Goal: Task Accomplishment & Management: Use online tool/utility

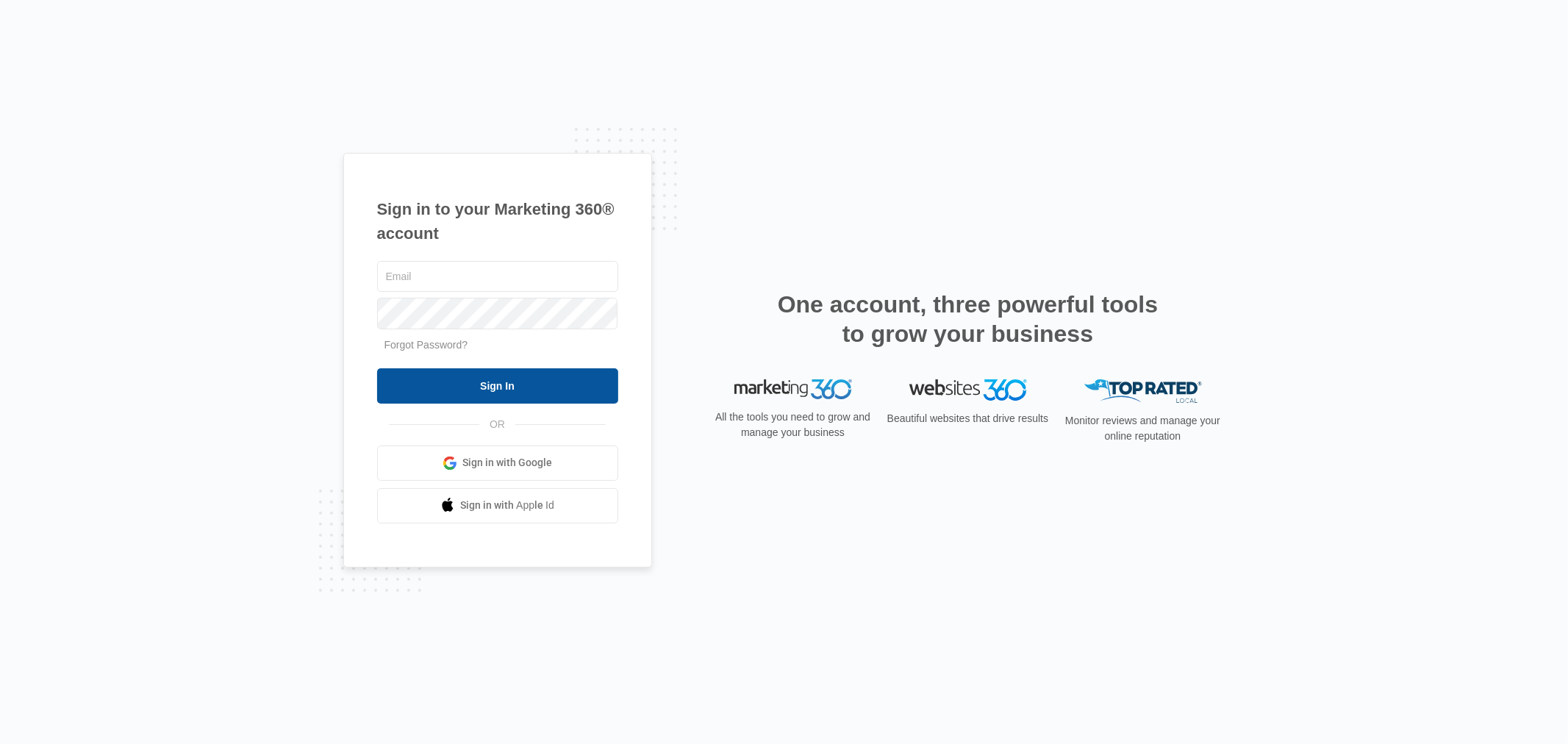
type input "[EMAIL_ADDRESS][DOMAIN_NAME]"
drag, startPoint x: 438, startPoint y: 378, endPoint x: 500, endPoint y: 383, distance: 62.2
click at [438, 378] on input "Sign In" at bounding box center [497, 386] width 241 height 35
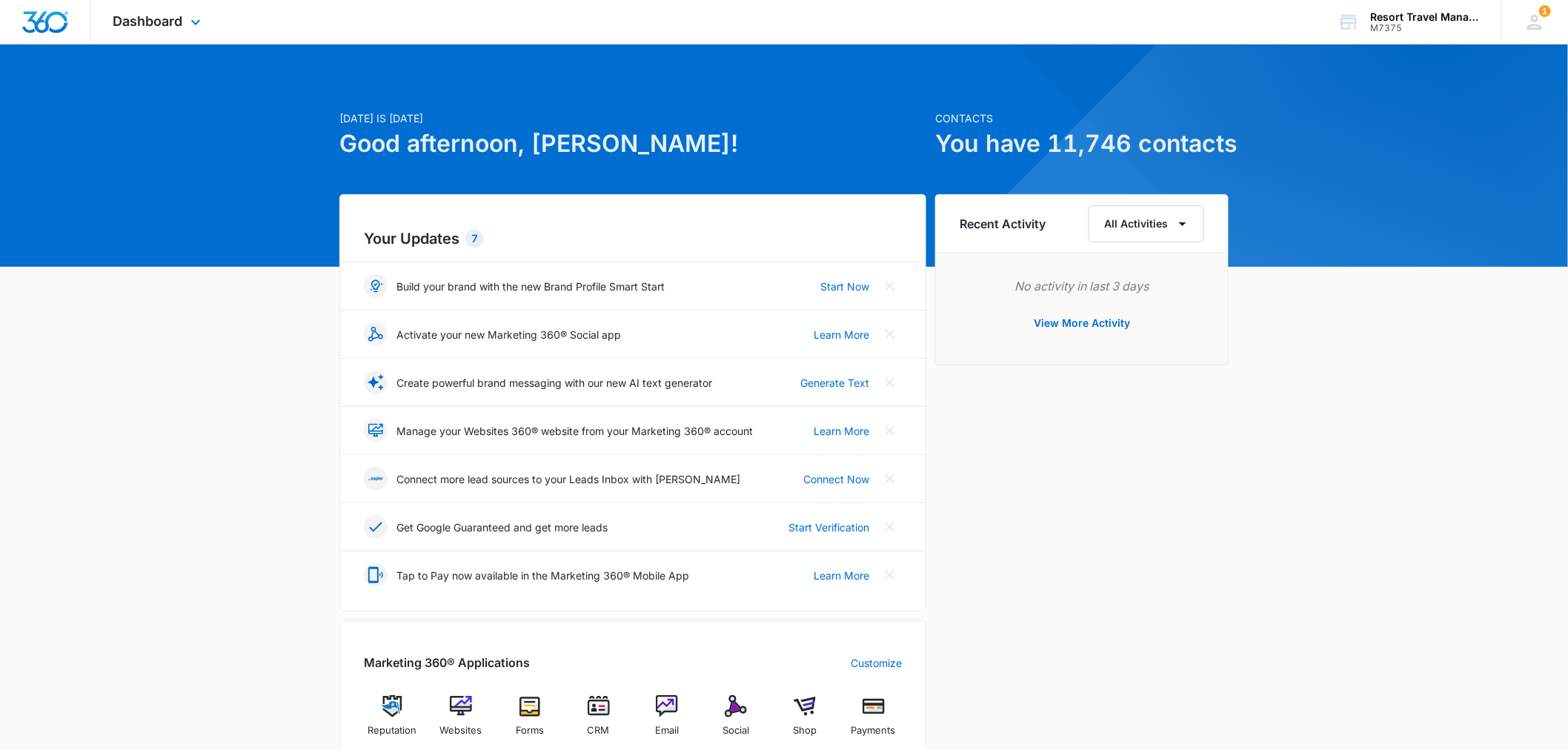
click at [164, 29] on div "Dashboard Apps Reputation Websites Forms CRM Email Social Shop Payments POS Con…" at bounding box center [159, 22] width 136 height 44
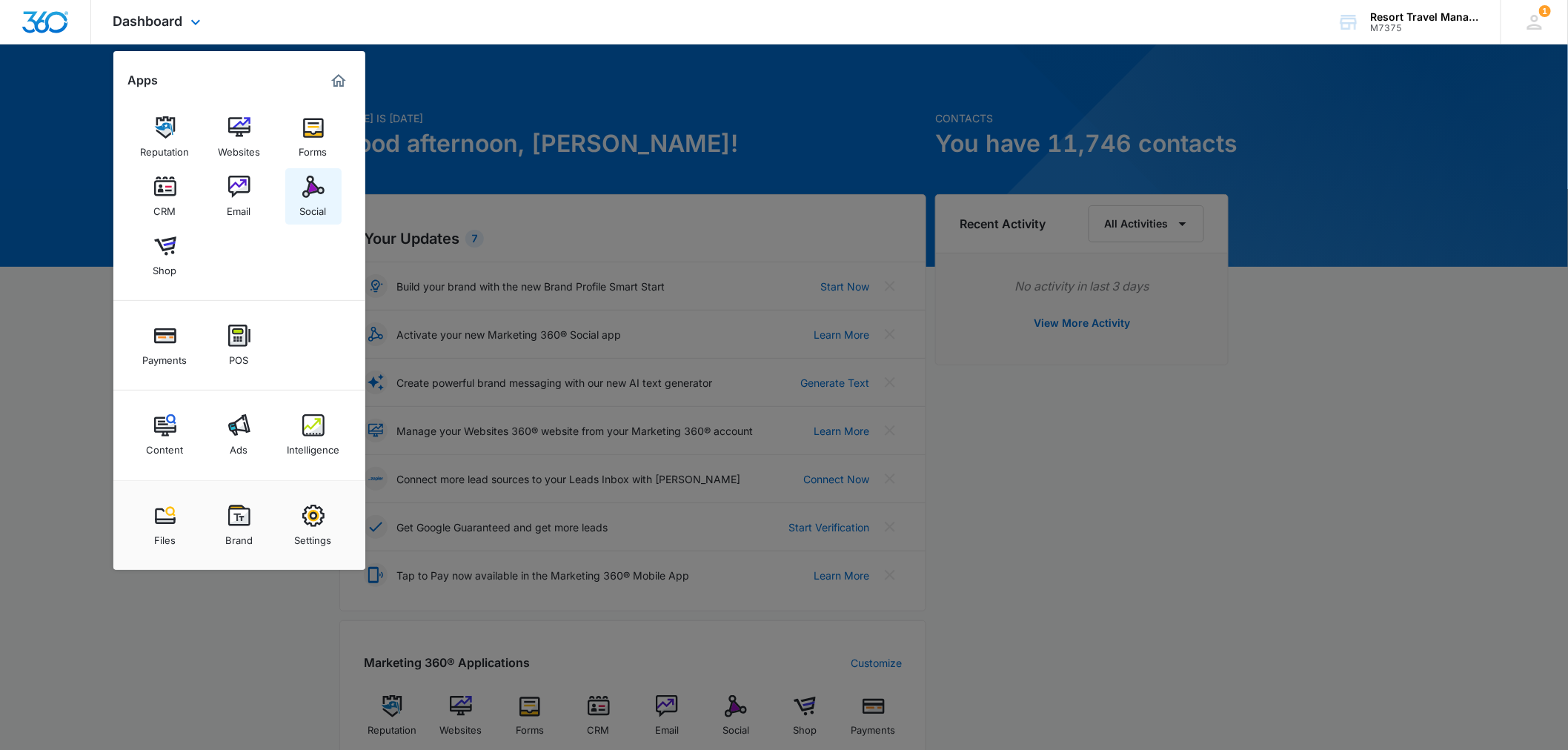
click at [316, 206] on div "Social" at bounding box center [314, 207] width 27 height 19
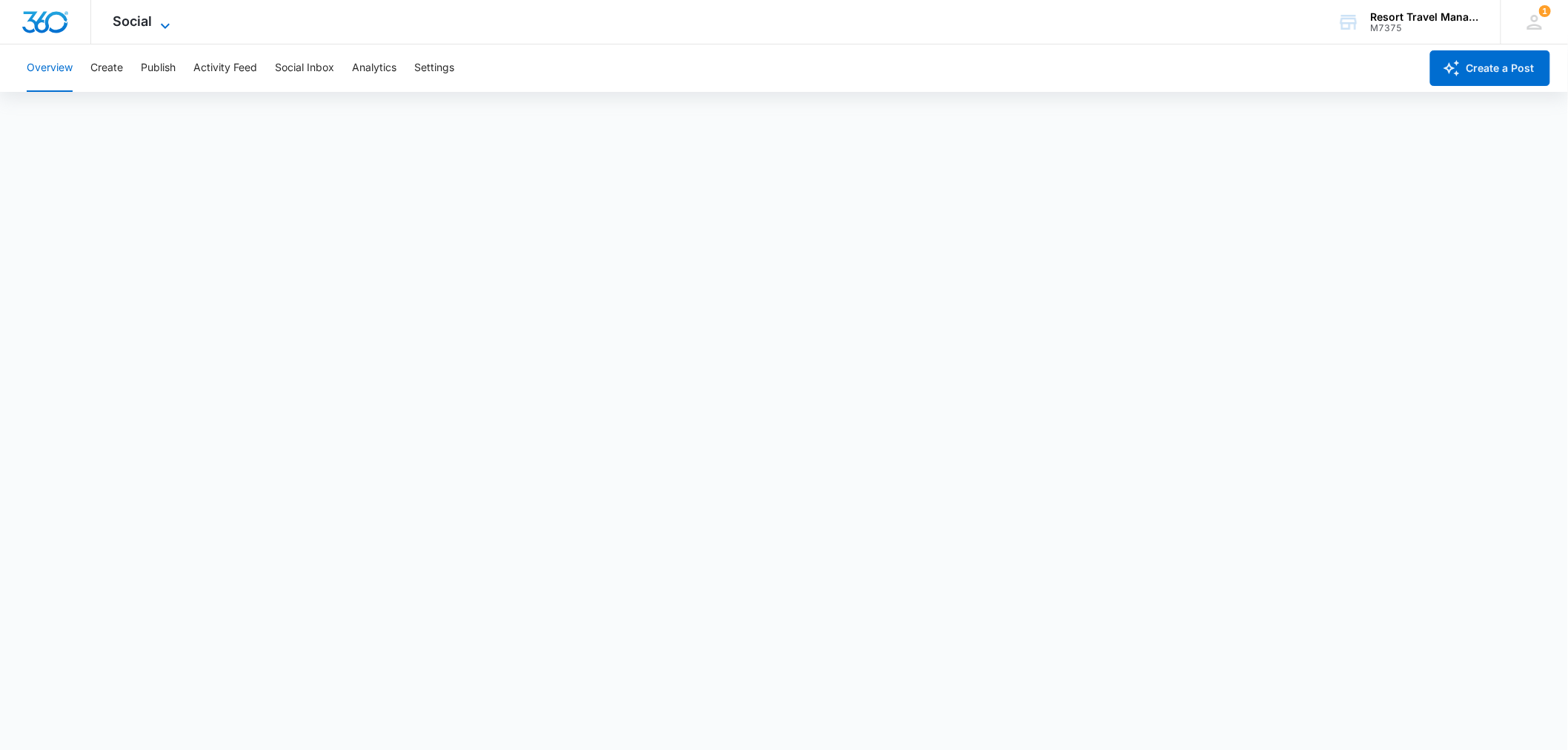
click at [135, 23] on span "Social" at bounding box center [132, 21] width 39 height 16
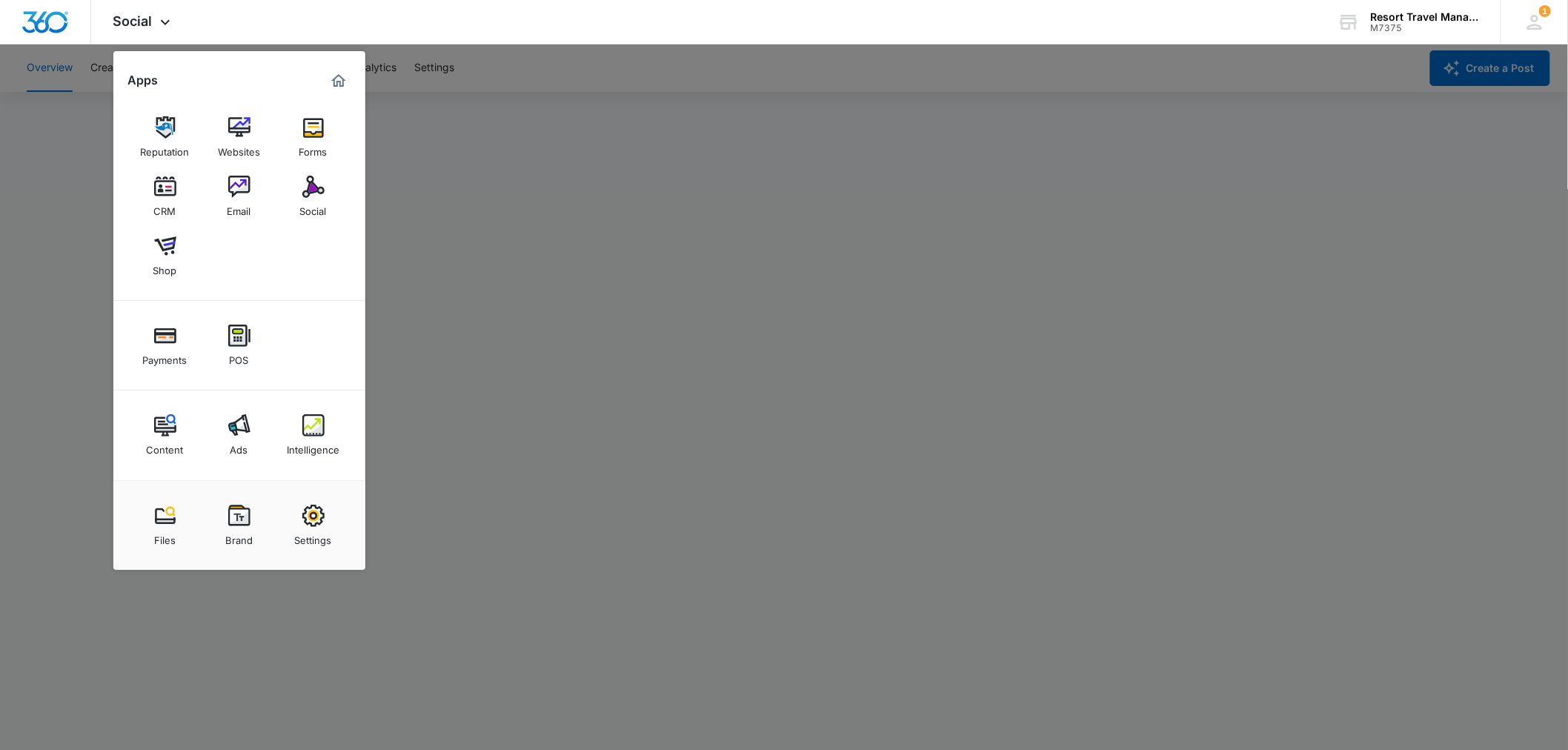
click at [995, 147] on div at bounding box center [784, 375] width 1568 height 750
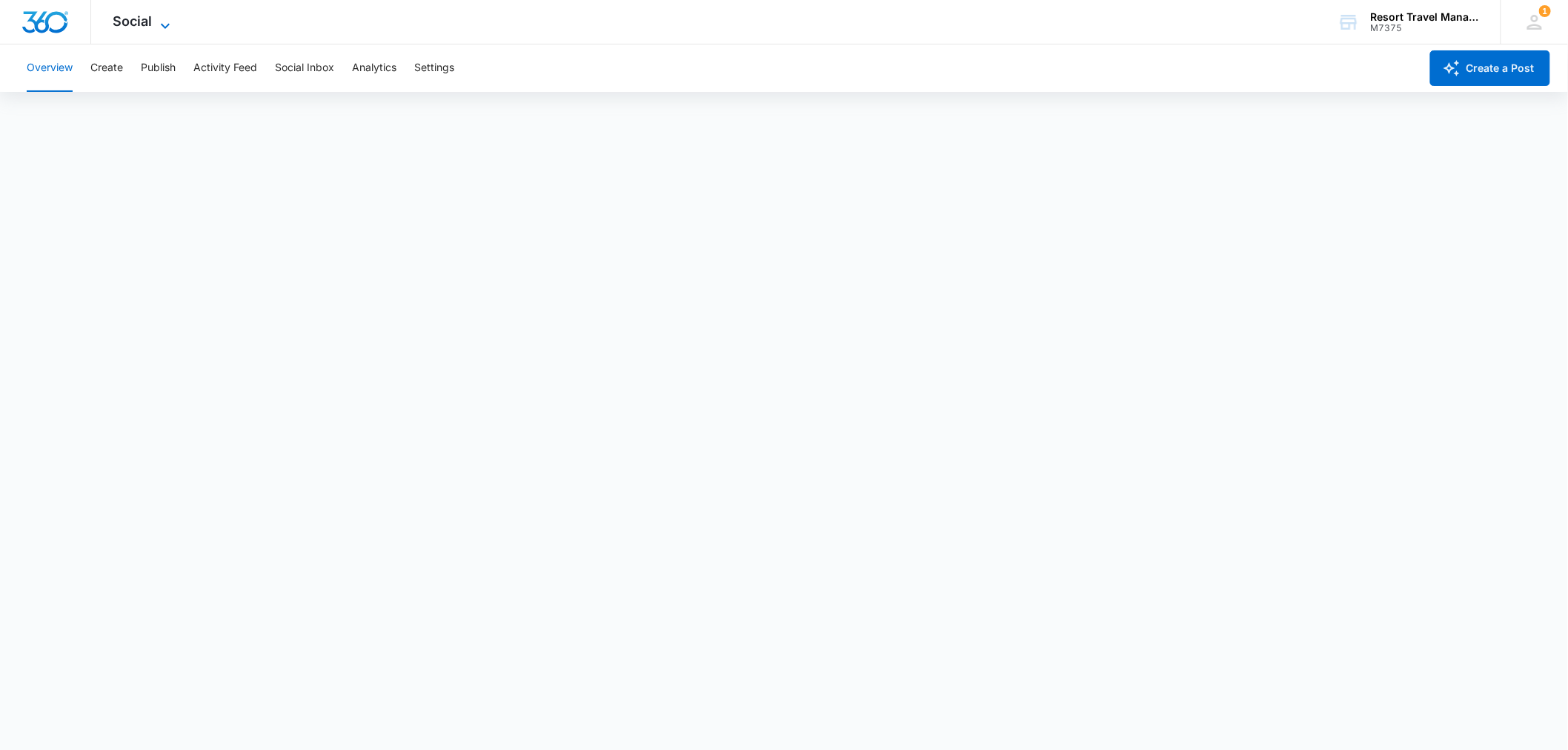
click at [138, 25] on span "Social" at bounding box center [132, 21] width 39 height 16
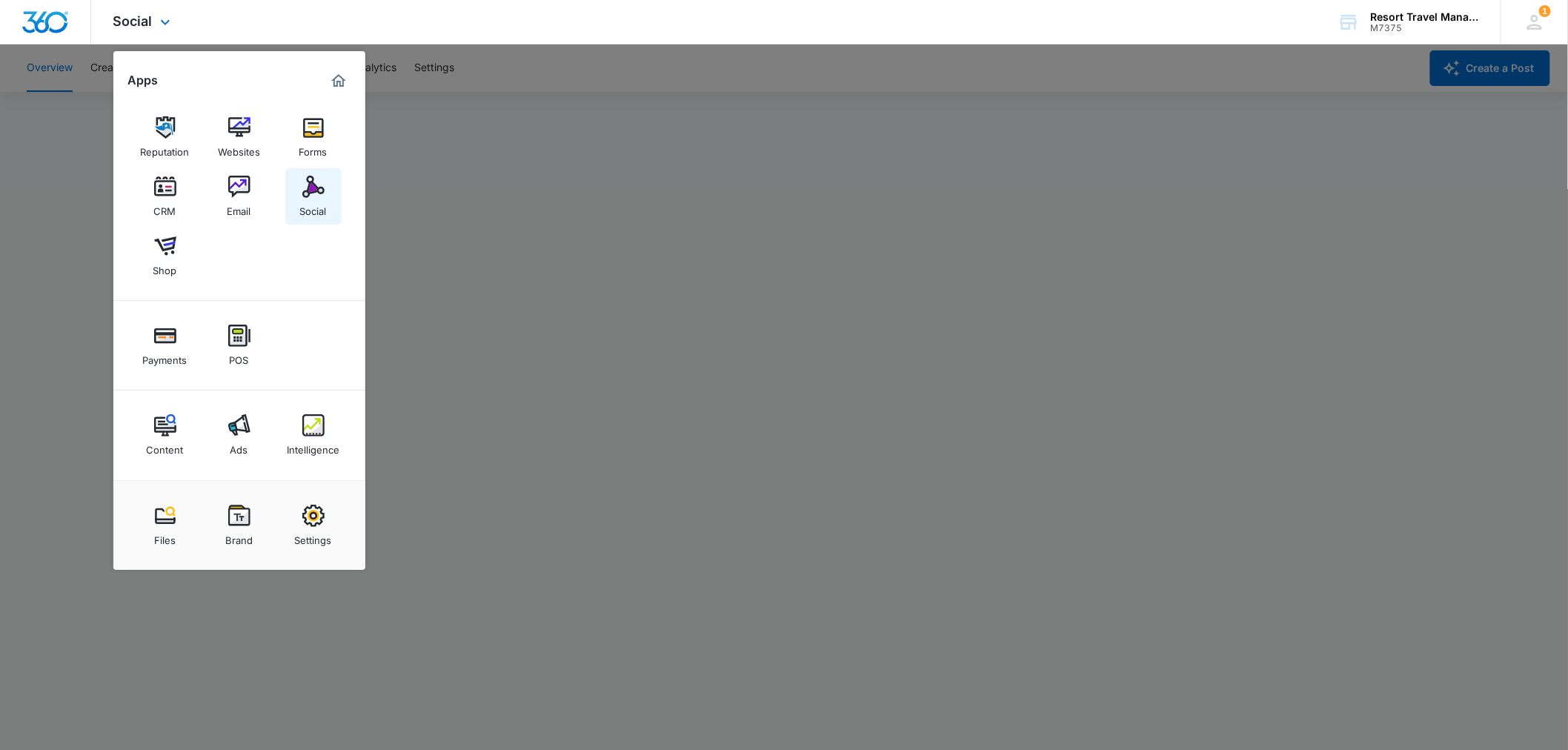
click at [303, 185] on img at bounding box center [314, 186] width 23 height 23
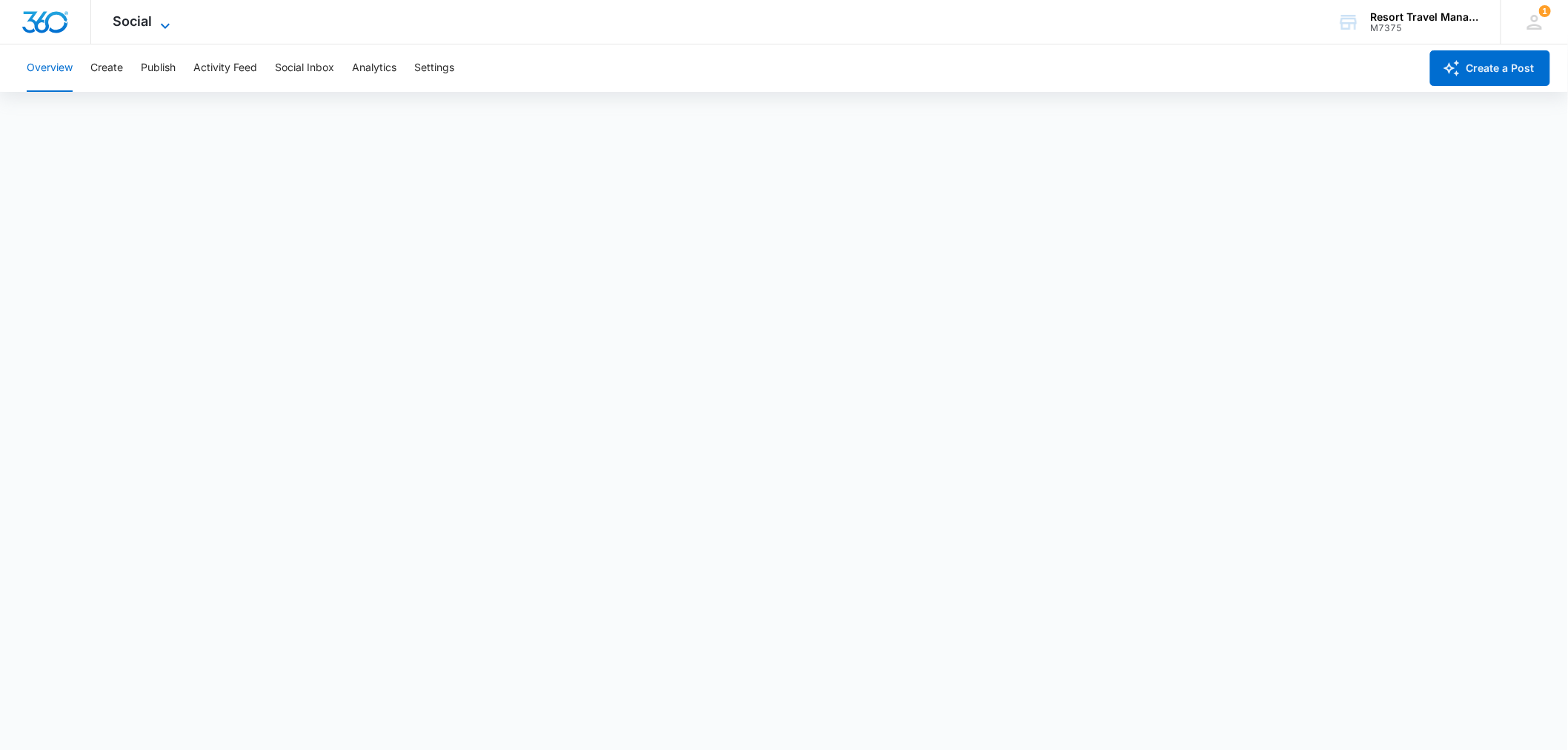
click at [159, 20] on icon at bounding box center [164, 25] width 18 height 18
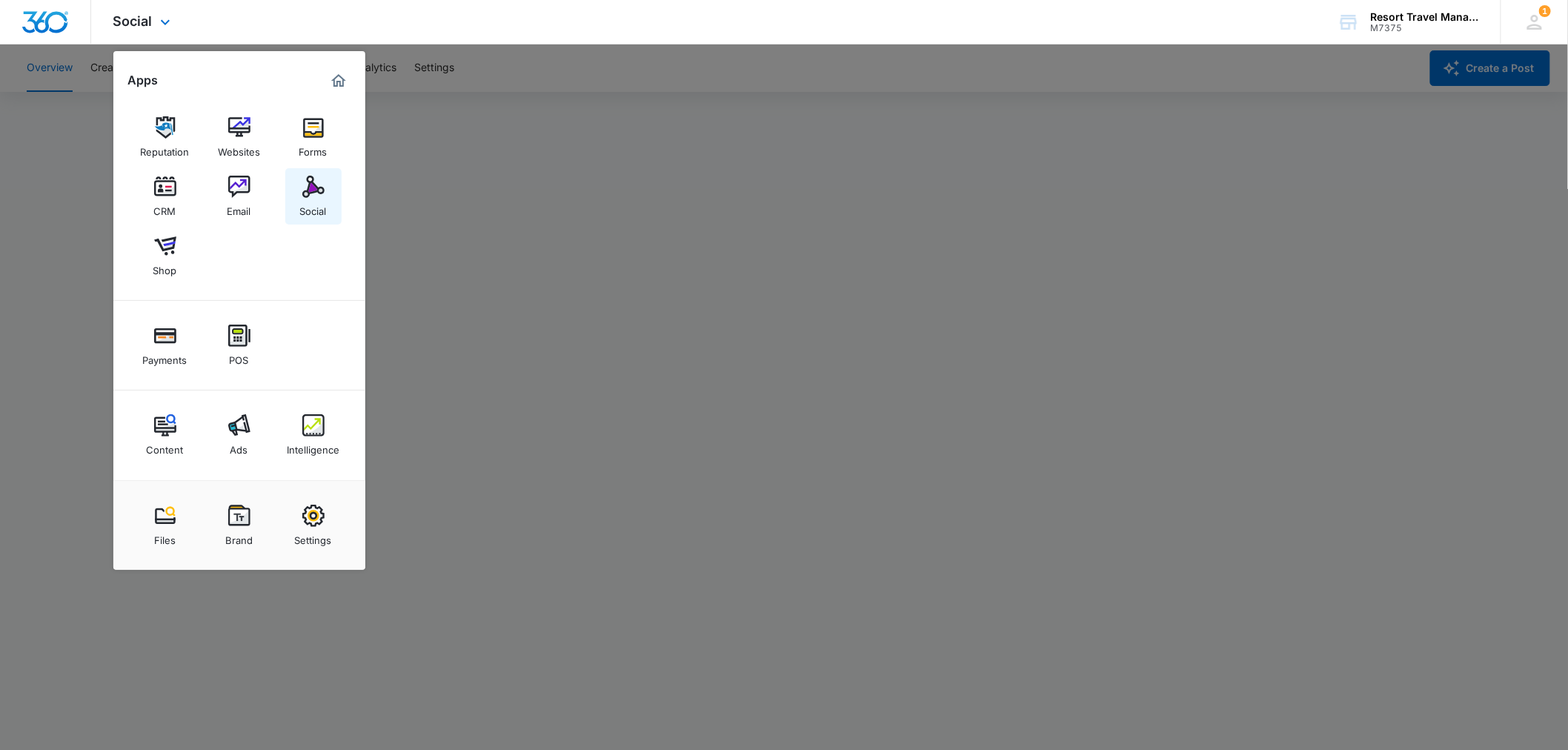
click at [307, 212] on div "Social" at bounding box center [314, 207] width 27 height 19
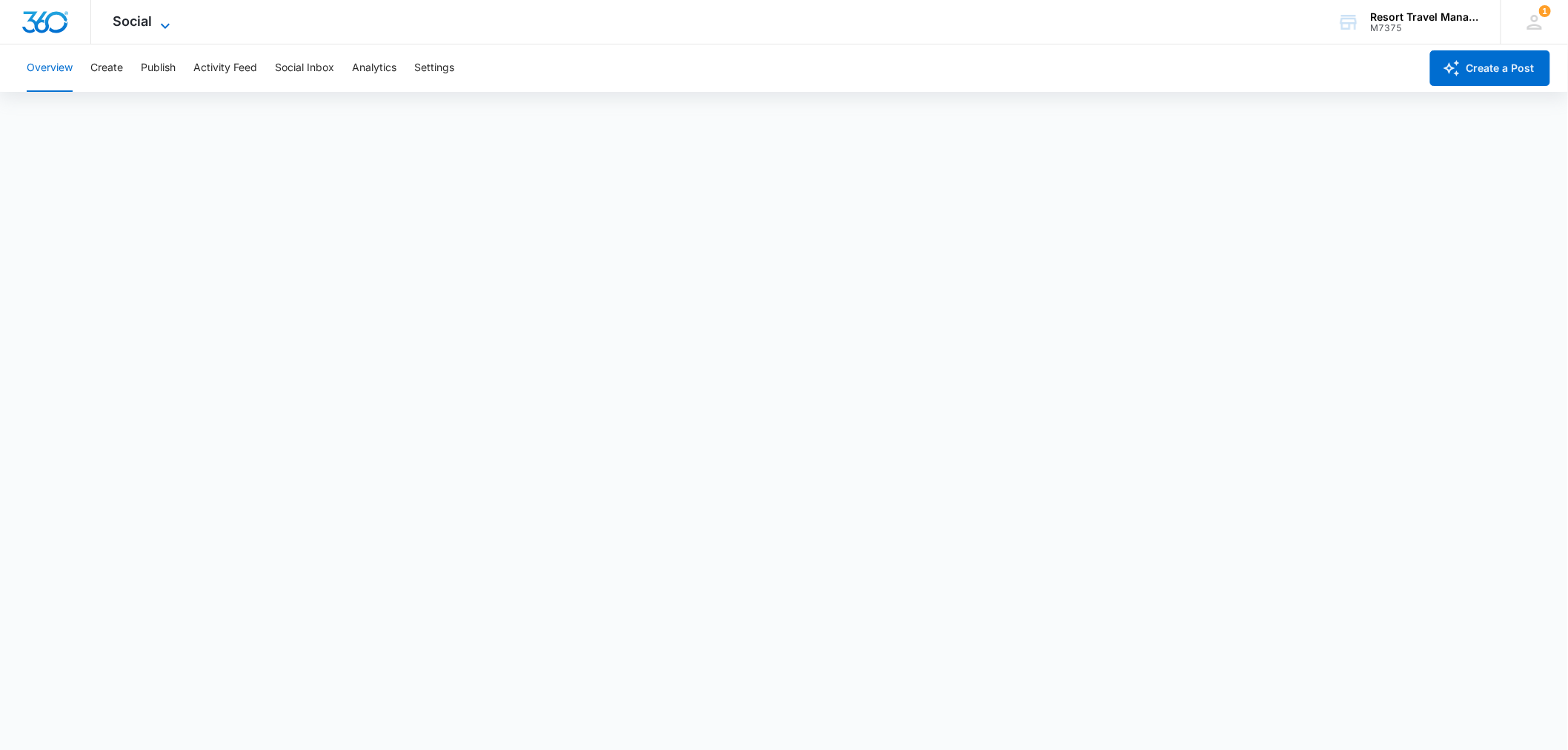
click at [159, 25] on icon at bounding box center [164, 25] width 18 height 18
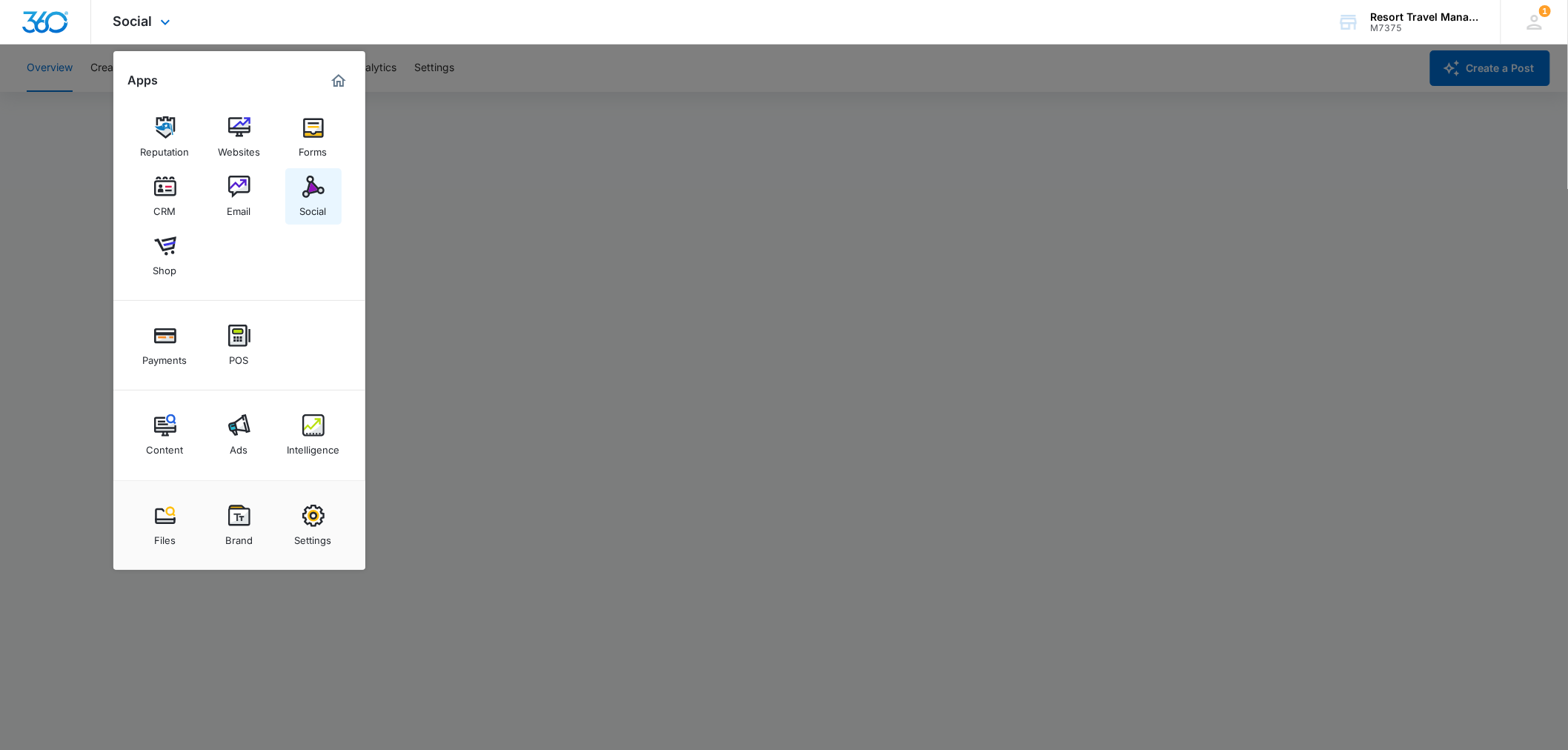
click at [329, 195] on link "Social" at bounding box center [313, 196] width 56 height 56
